Goal: Find specific page/section

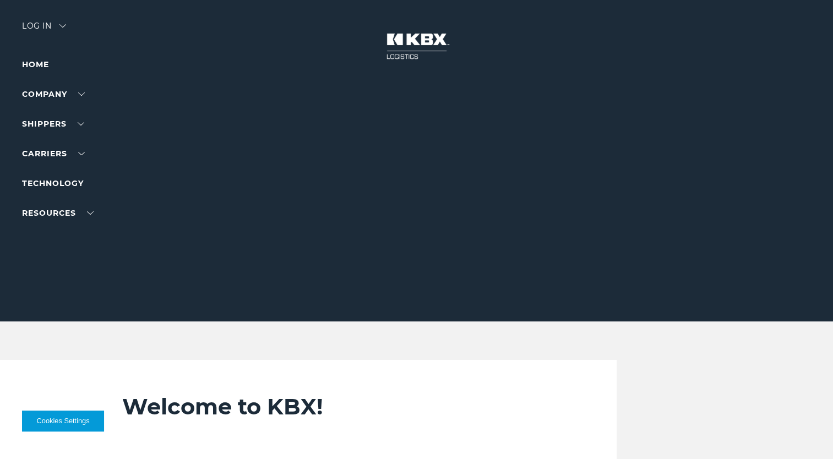
click at [30, 24] on div "Log in" at bounding box center [44, 30] width 44 height 16
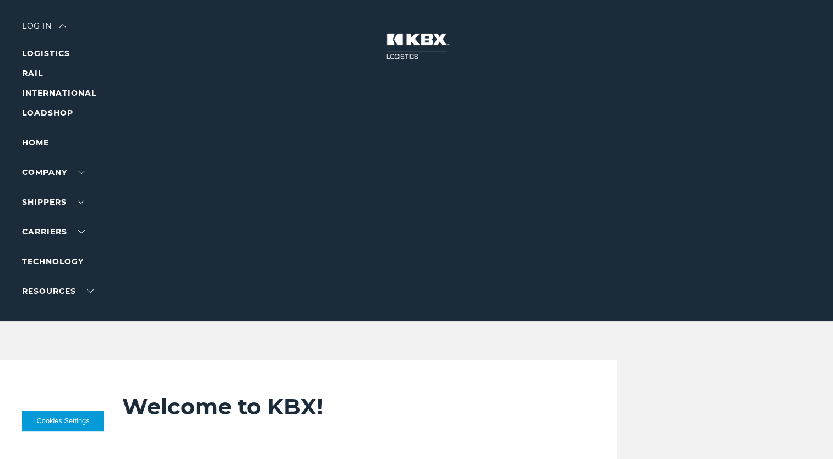
click at [413, 37] on img at bounding box center [416, 46] width 83 height 48
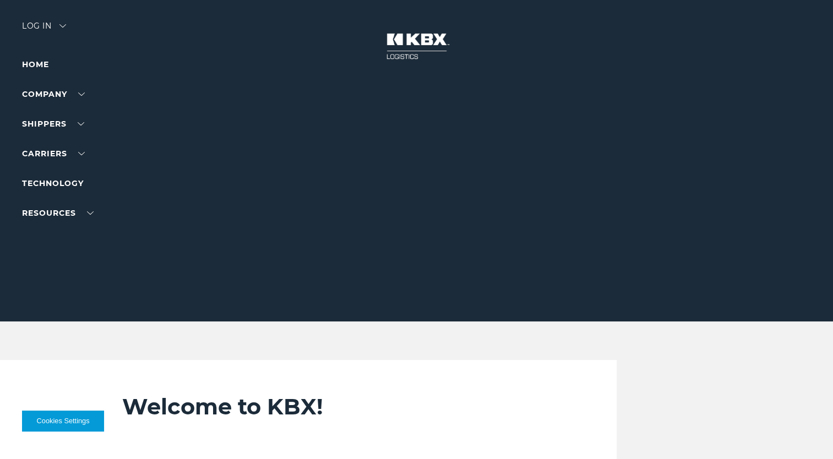
click at [48, 28] on div "Log in" at bounding box center [44, 30] width 44 height 16
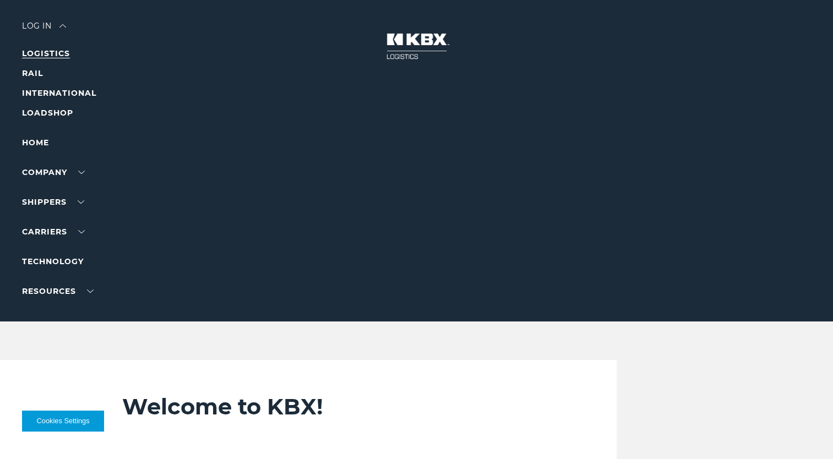
click at [45, 52] on link "LOGISTICS" at bounding box center [46, 53] width 48 height 10
